Goal: Use online tool/utility: Utilize a website feature to perform a specific function

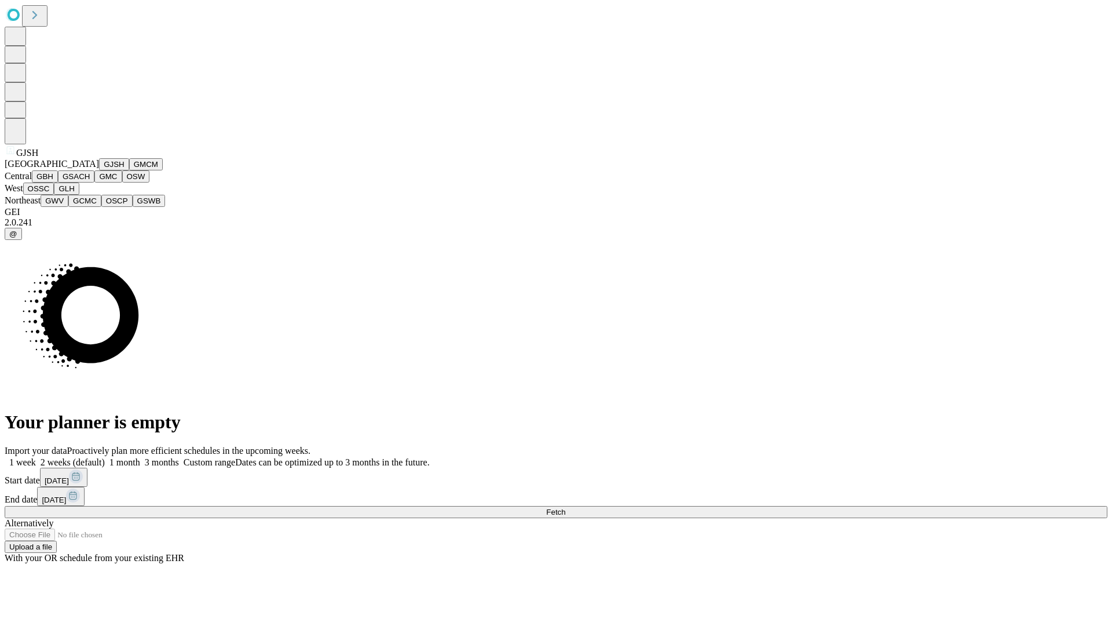
click at [99, 170] on button "GJSH" at bounding box center [114, 164] width 30 height 12
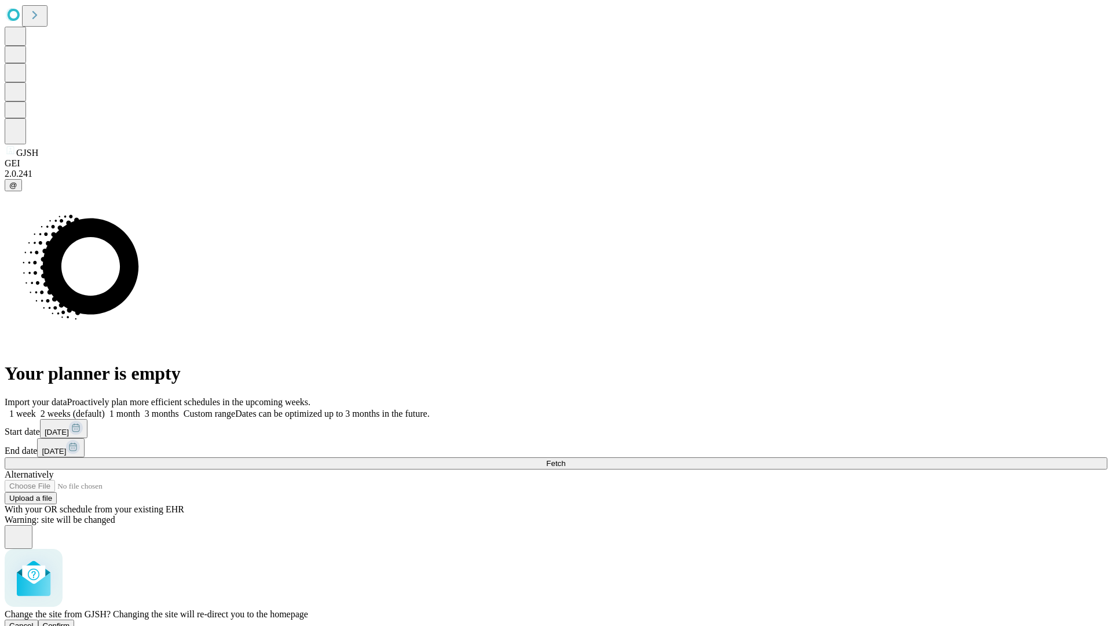
click at [70, 621] on span "Confirm" at bounding box center [56, 625] width 27 height 9
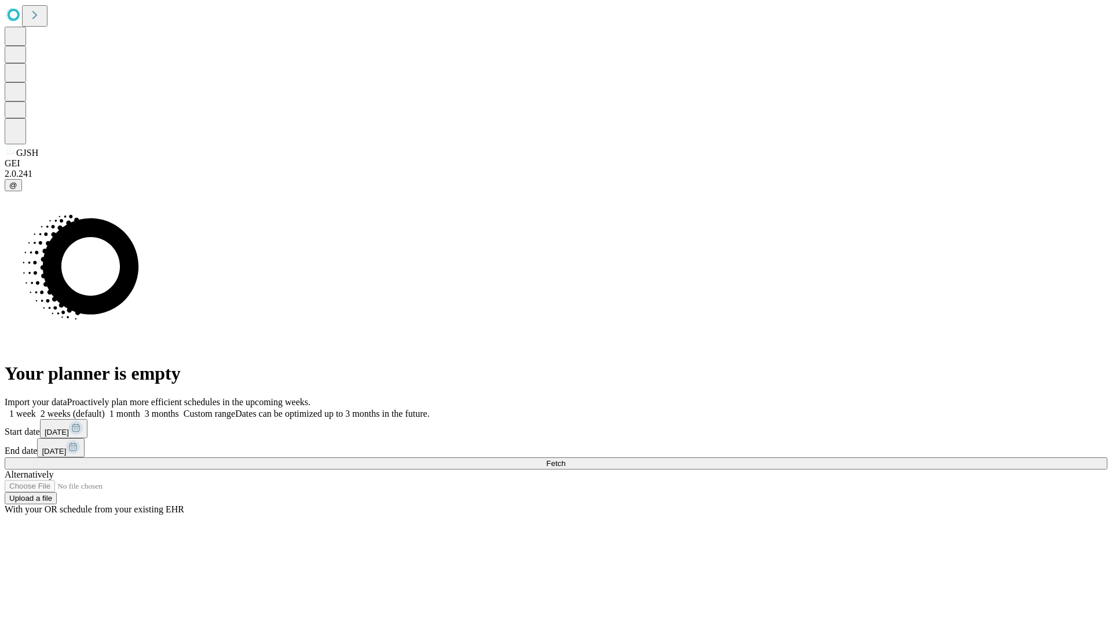
click at [140, 408] on label "1 month" at bounding box center [122, 413] width 35 height 10
click at [565, 459] on span "Fetch" at bounding box center [555, 463] width 19 height 9
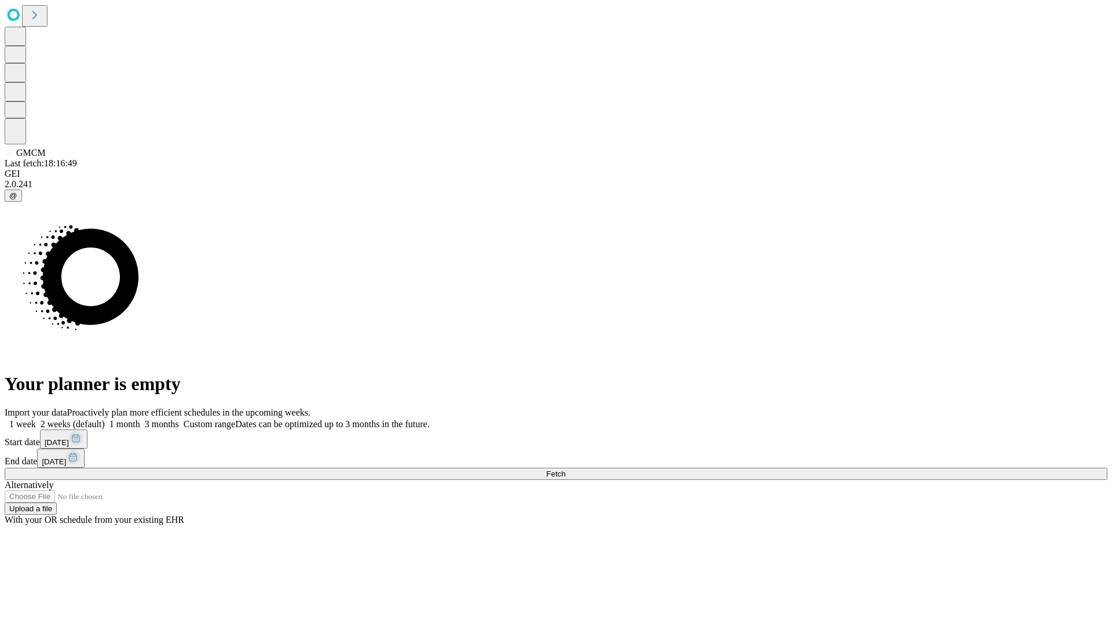
click at [140, 419] on label "1 month" at bounding box center [122, 424] width 35 height 10
click at [565, 469] on span "Fetch" at bounding box center [555, 473] width 19 height 9
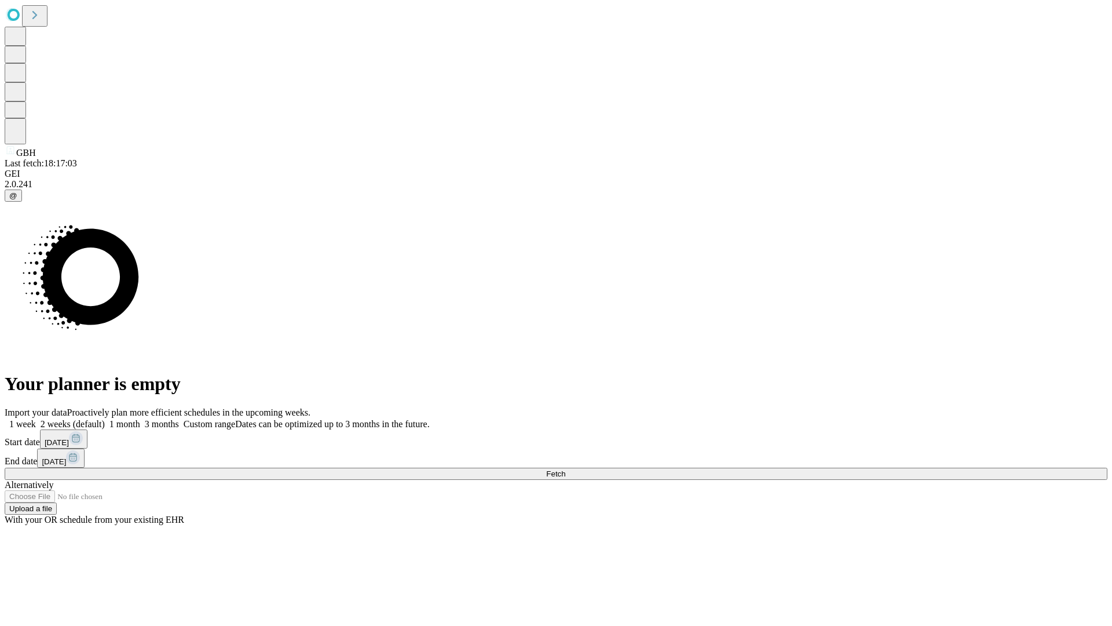
click at [565, 469] on span "Fetch" at bounding box center [555, 473] width 19 height 9
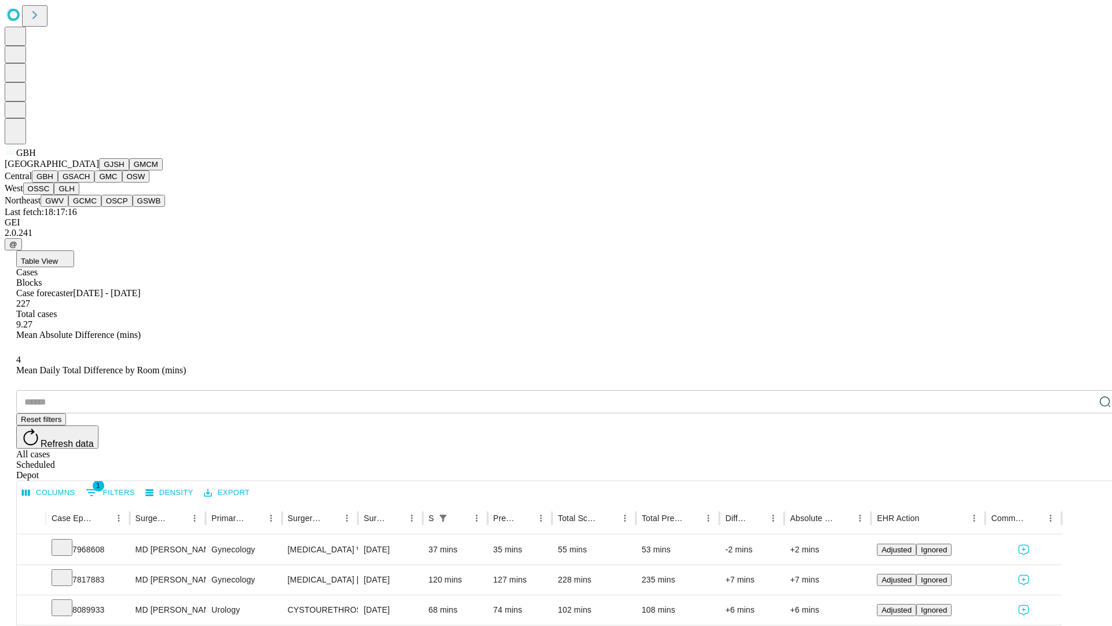
click at [90, 182] on button "GSACH" at bounding box center [76, 176] width 36 height 12
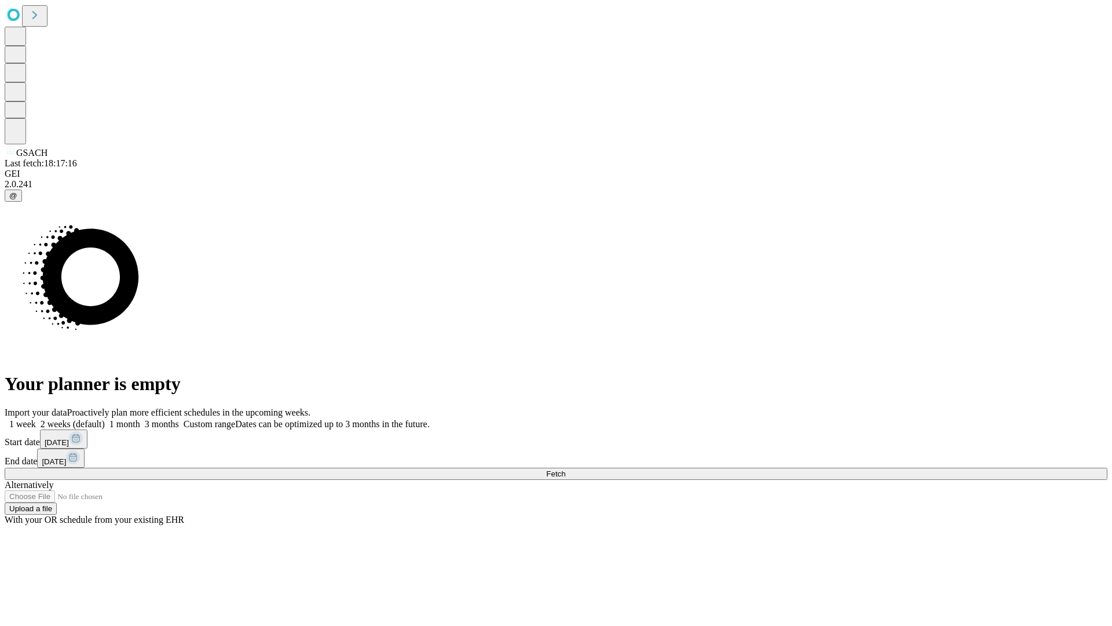
click at [140, 419] on label "1 month" at bounding box center [122, 424] width 35 height 10
click at [565, 469] on span "Fetch" at bounding box center [555, 473] width 19 height 9
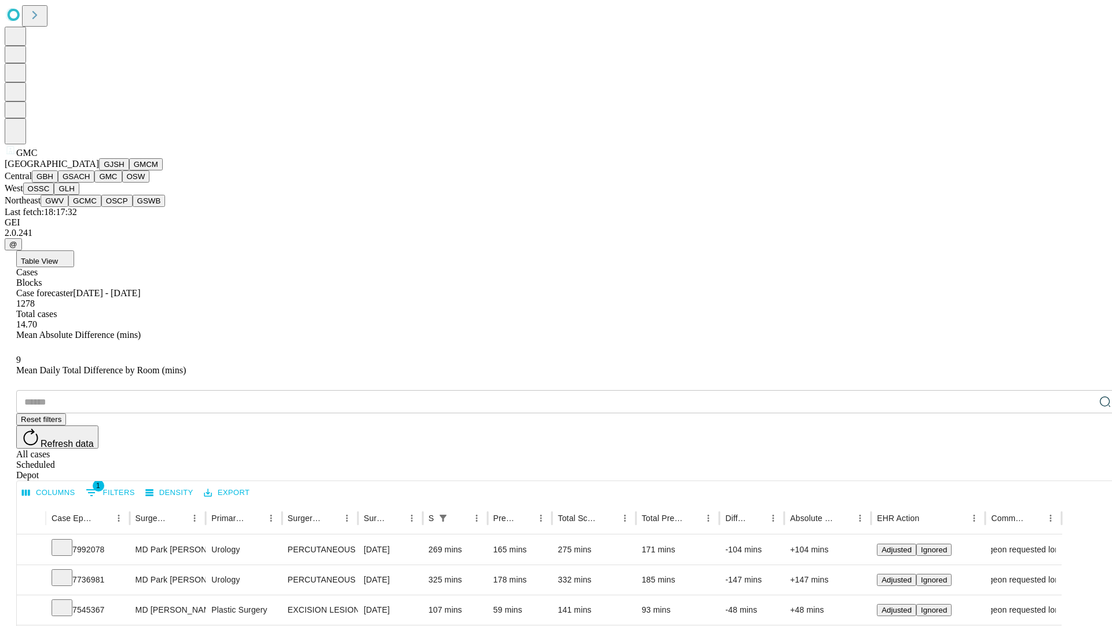
click at [122, 182] on button "OSW" at bounding box center [136, 176] width 28 height 12
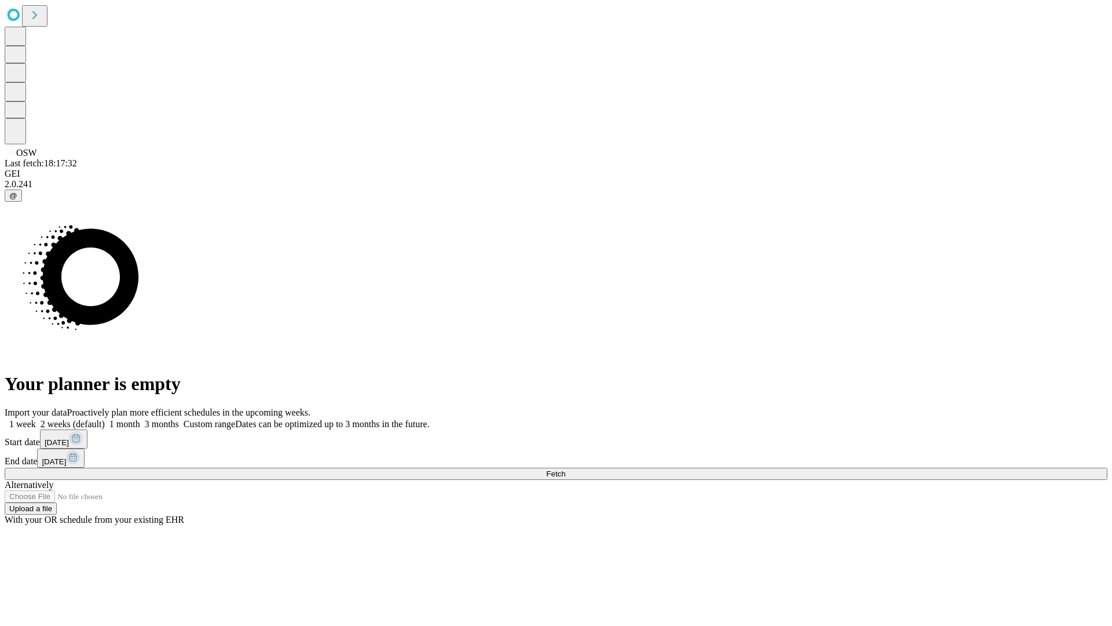
click at [140, 419] on label "1 month" at bounding box center [122, 424] width 35 height 10
click at [565, 469] on span "Fetch" at bounding box center [555, 473] width 19 height 9
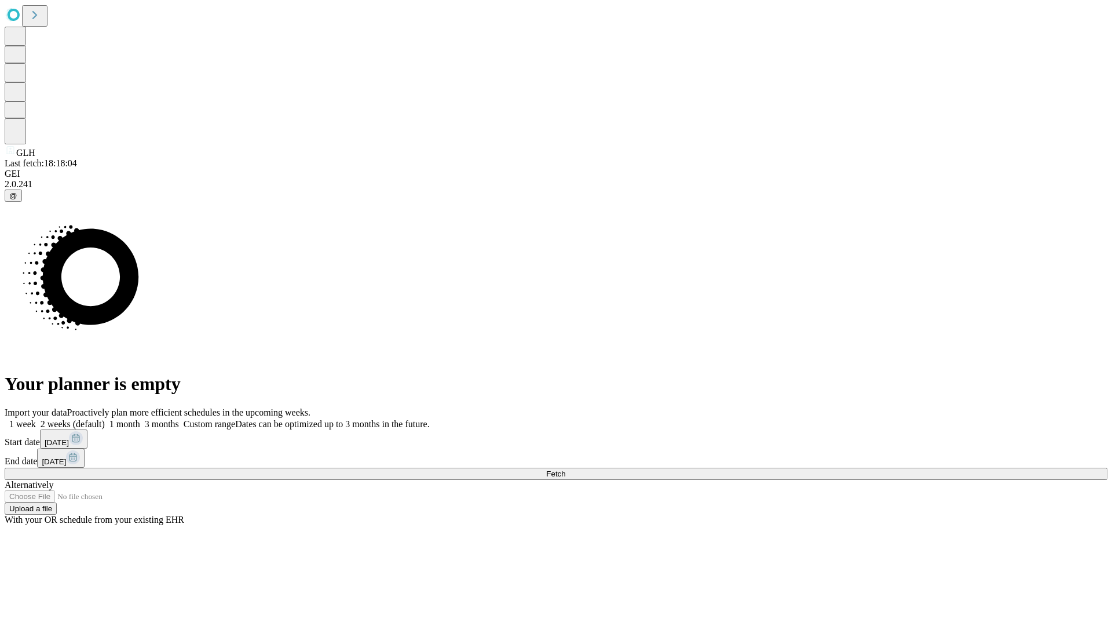
click at [140, 419] on label "1 month" at bounding box center [122, 424] width 35 height 10
click at [565, 469] on span "Fetch" at bounding box center [555, 473] width 19 height 9
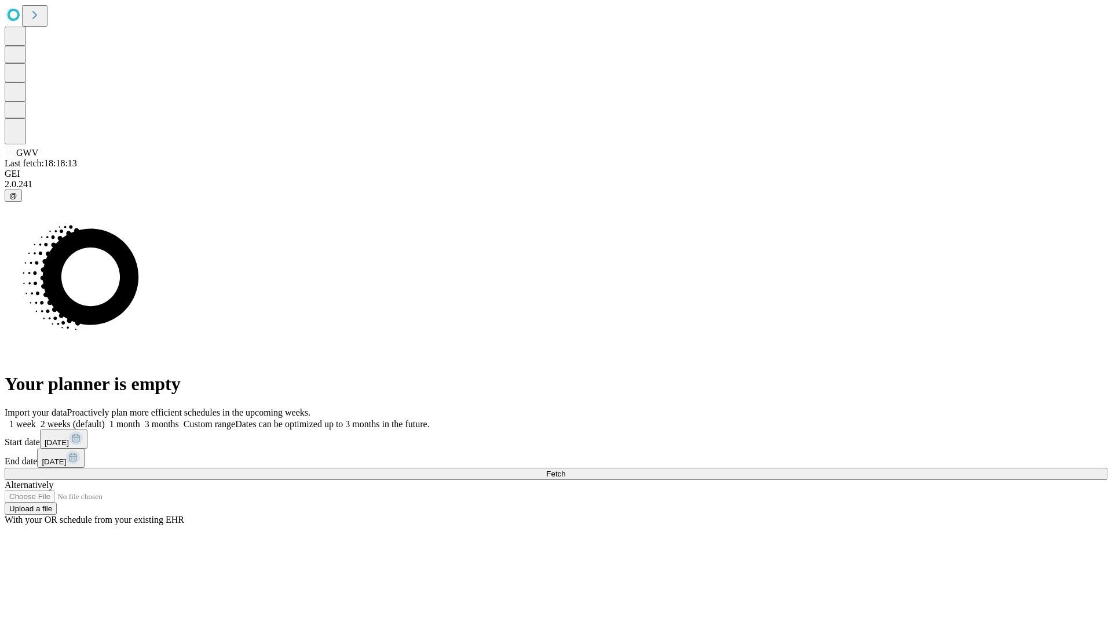
click at [140, 419] on label "1 month" at bounding box center [122, 424] width 35 height 10
click at [565, 469] on span "Fetch" at bounding box center [555, 473] width 19 height 9
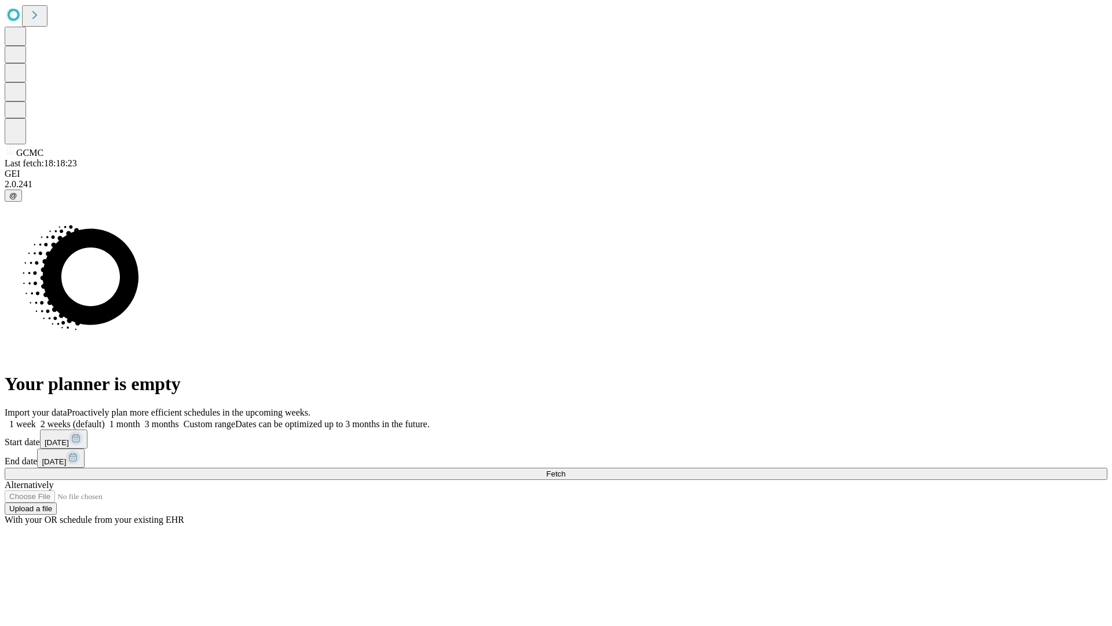
click at [140, 419] on label "1 month" at bounding box center [122, 424] width 35 height 10
click at [565, 469] on span "Fetch" at bounding box center [555, 473] width 19 height 9
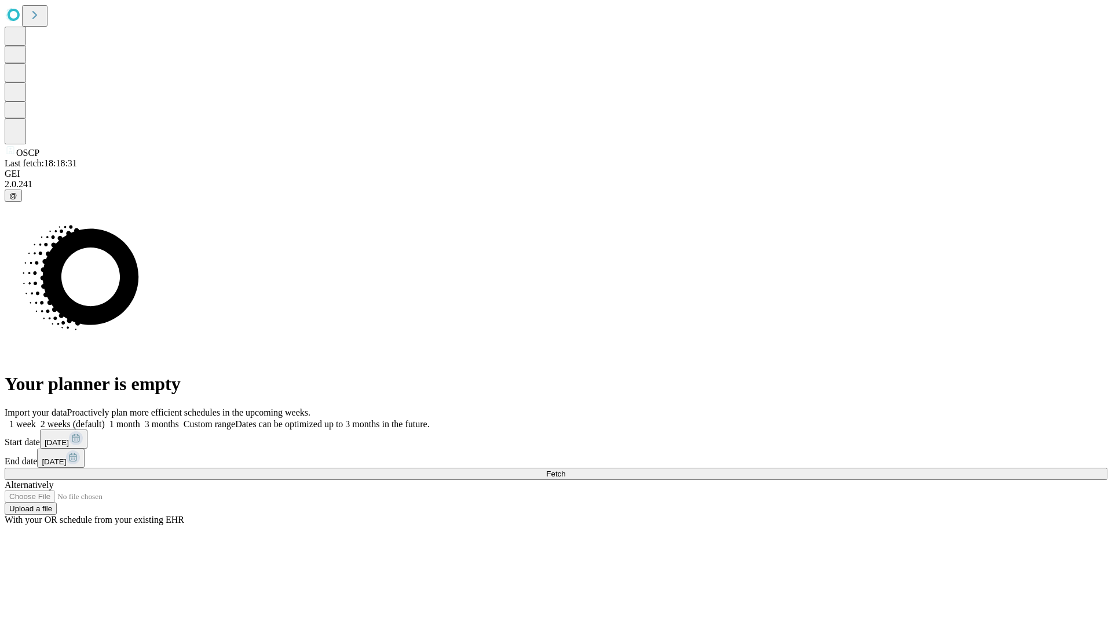
click at [140, 419] on label "1 month" at bounding box center [122, 424] width 35 height 10
click at [565, 469] on span "Fetch" at bounding box center [555, 473] width 19 height 9
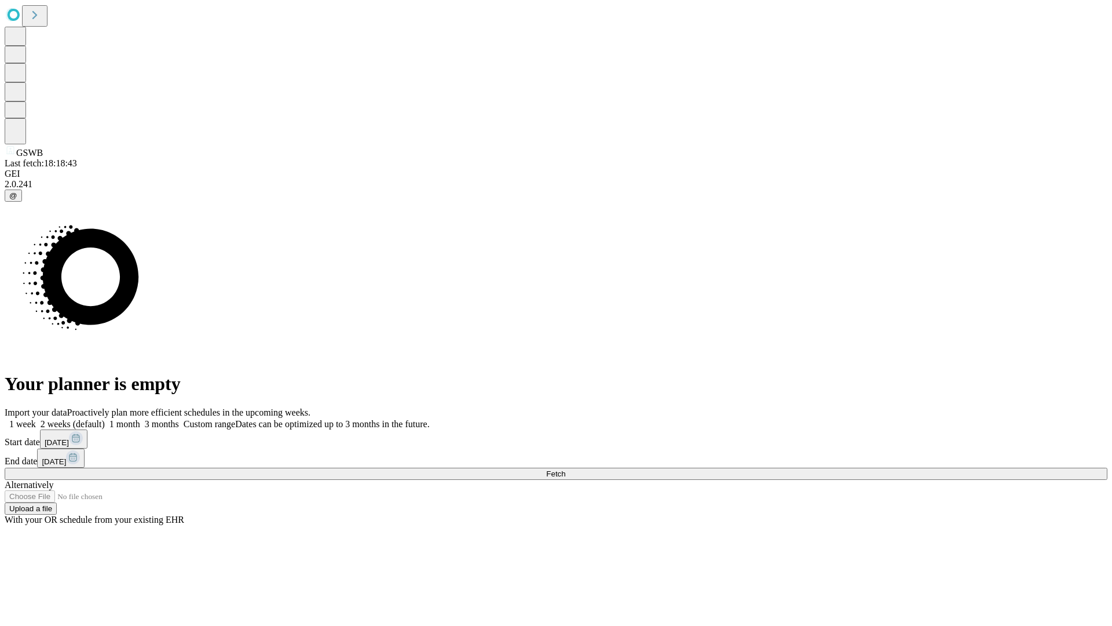
click at [140, 419] on label "1 month" at bounding box center [122, 424] width 35 height 10
click at [565, 469] on span "Fetch" at bounding box center [555, 473] width 19 height 9
